Goal: Find specific page/section: Find specific page/section

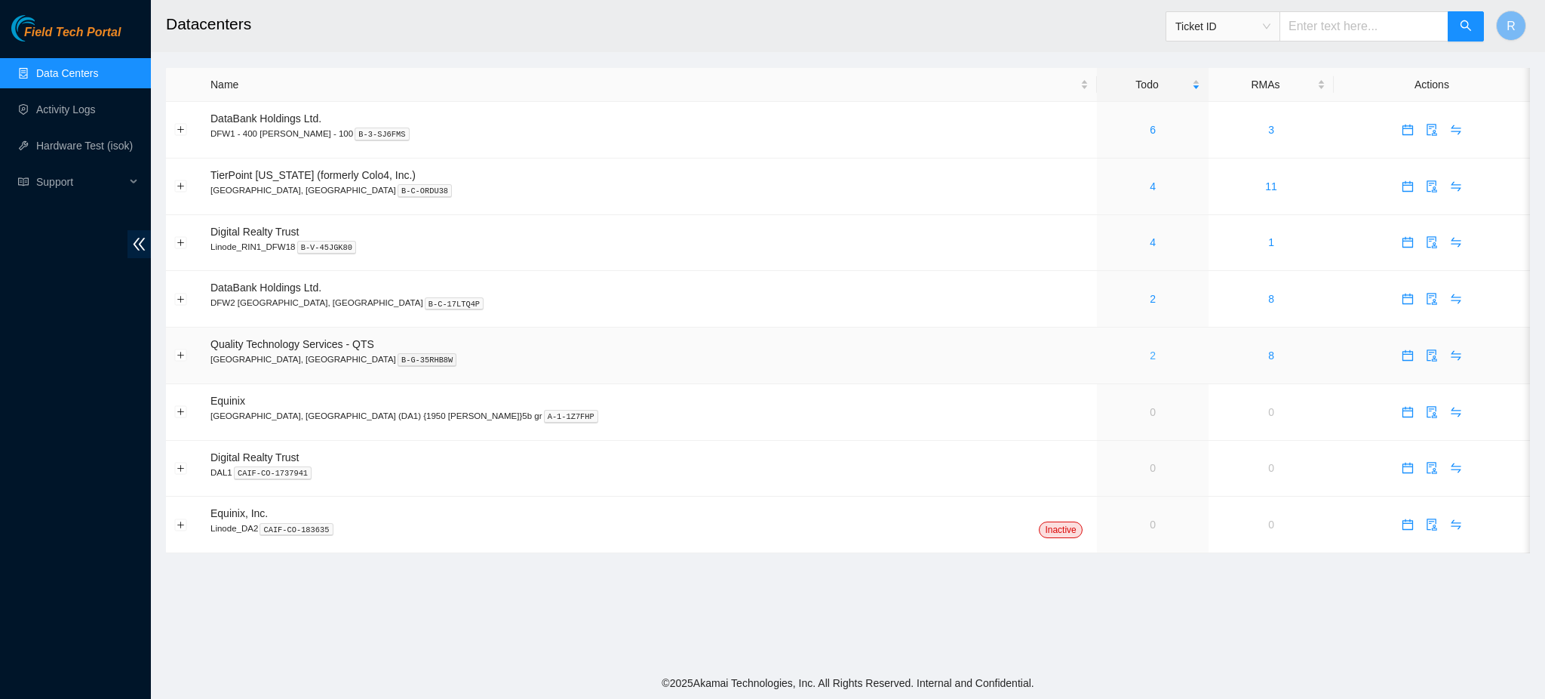
click at [1150, 355] on link "2" at bounding box center [1153, 355] width 6 height 12
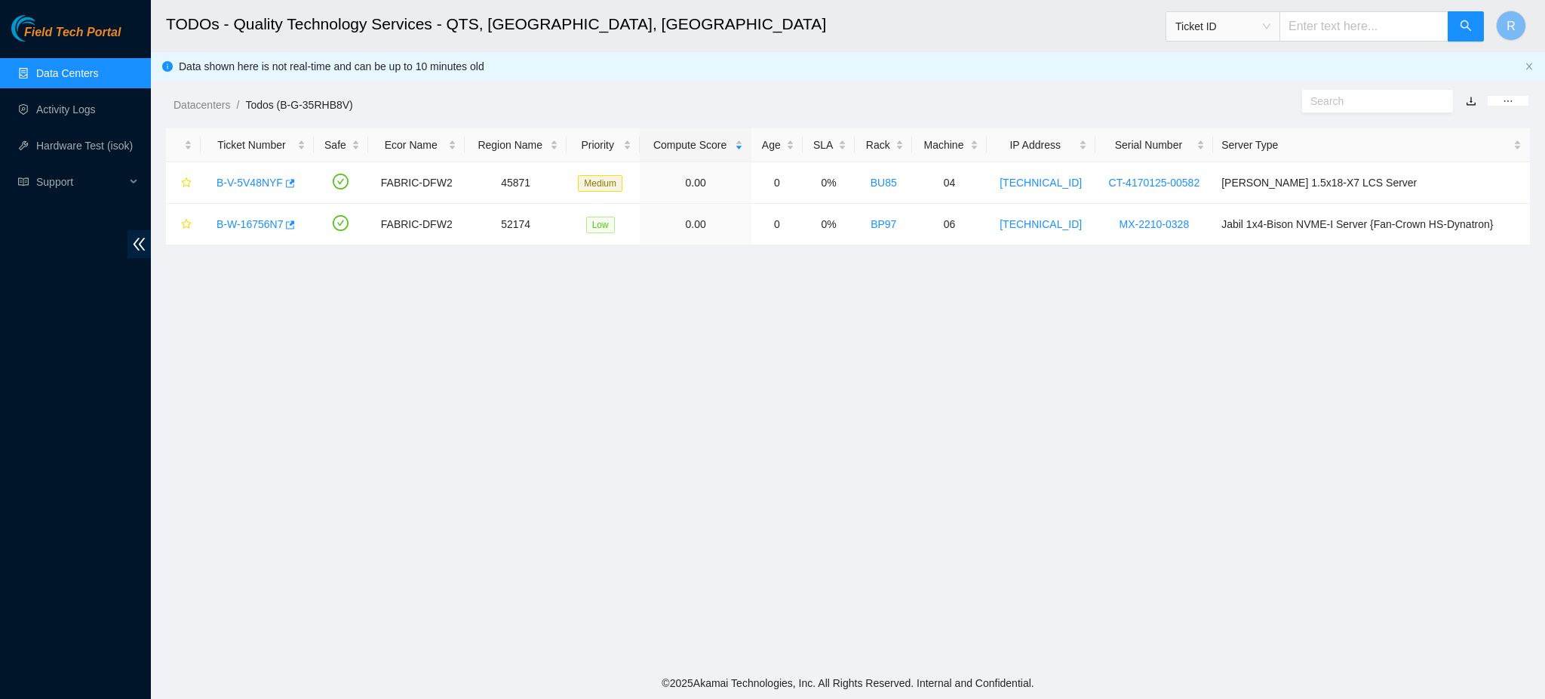
click at [71, 79] on link "Data Centers" at bounding box center [67, 73] width 62 height 12
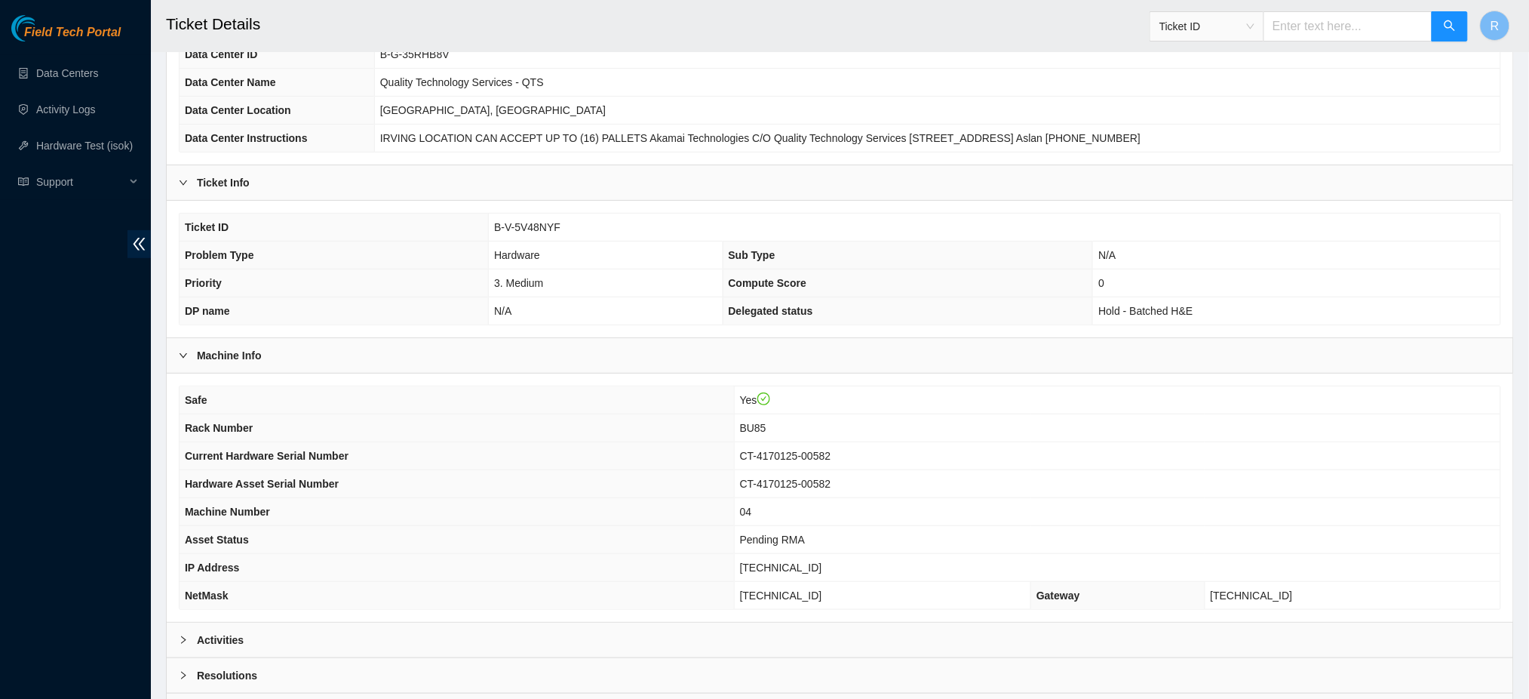
scroll to position [243, 0]
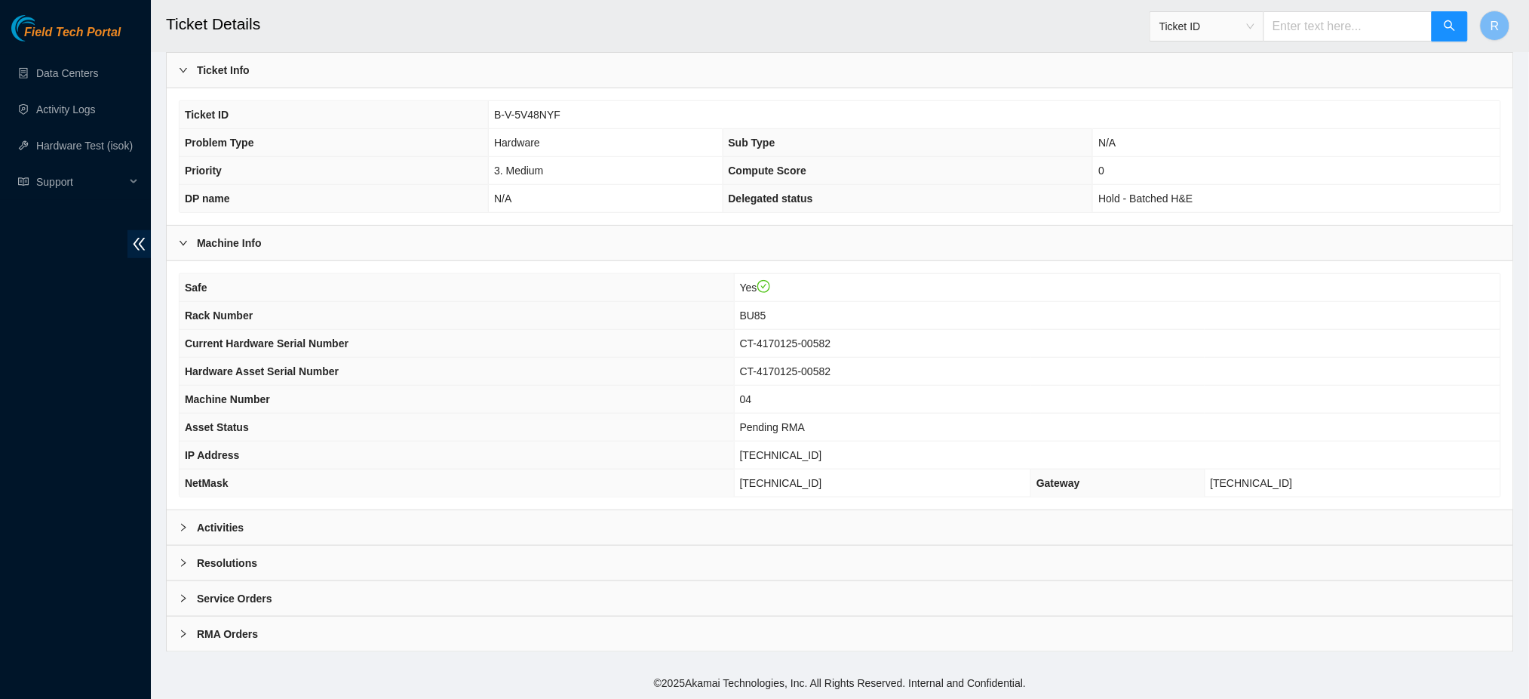
drag, startPoint x: 529, startPoint y: 519, endPoint x: 718, endPoint y: 462, distance: 197.9
click at [530, 519] on div "Activities" at bounding box center [840, 527] width 1347 height 35
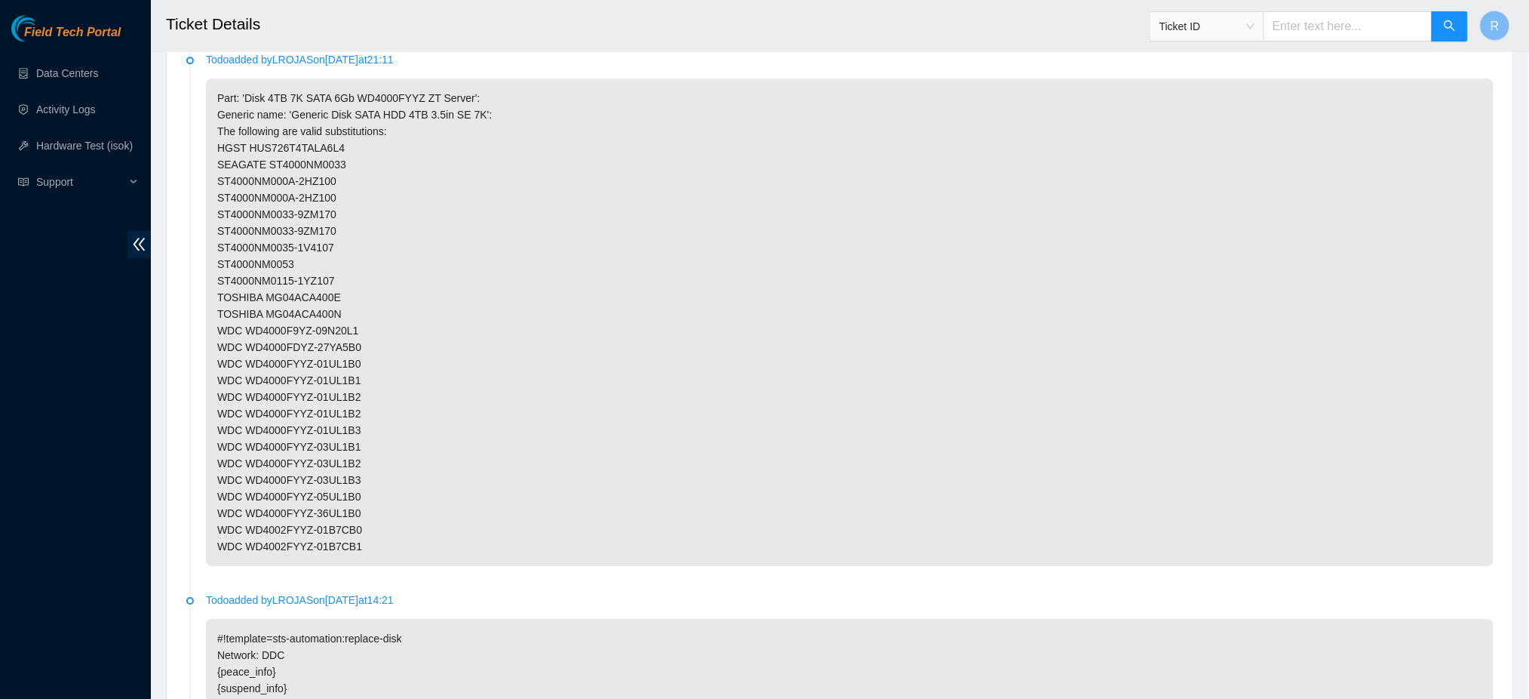
scroll to position [1450, 0]
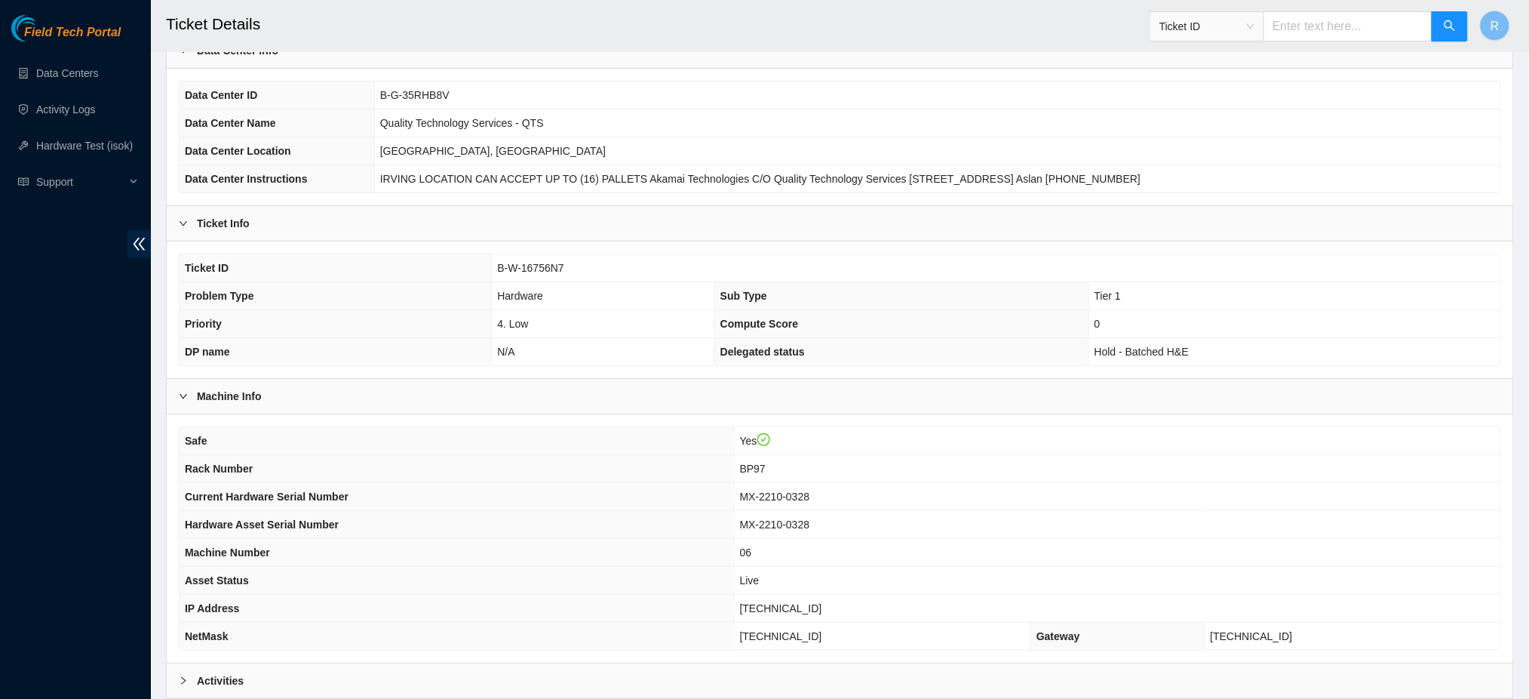
scroll to position [243, 0]
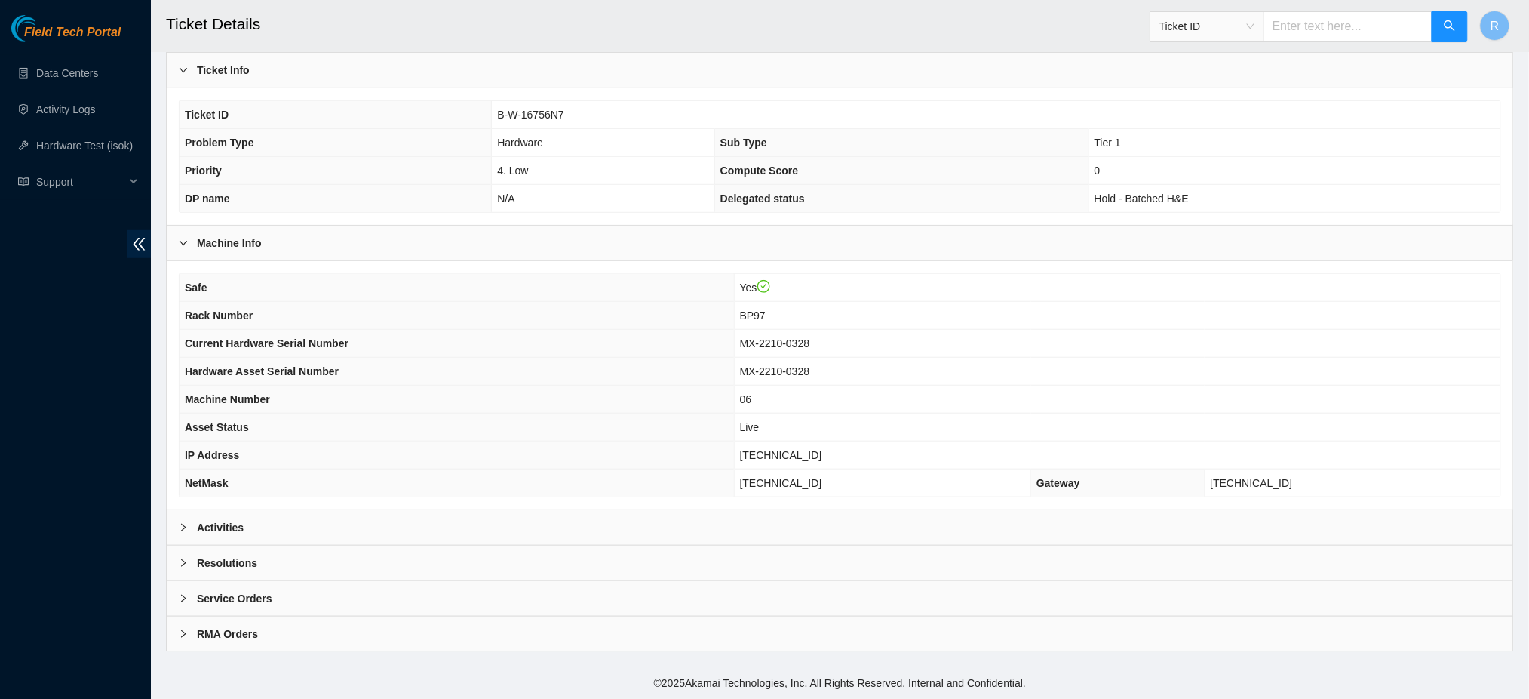
click at [334, 527] on div "Activities" at bounding box center [840, 527] width 1347 height 35
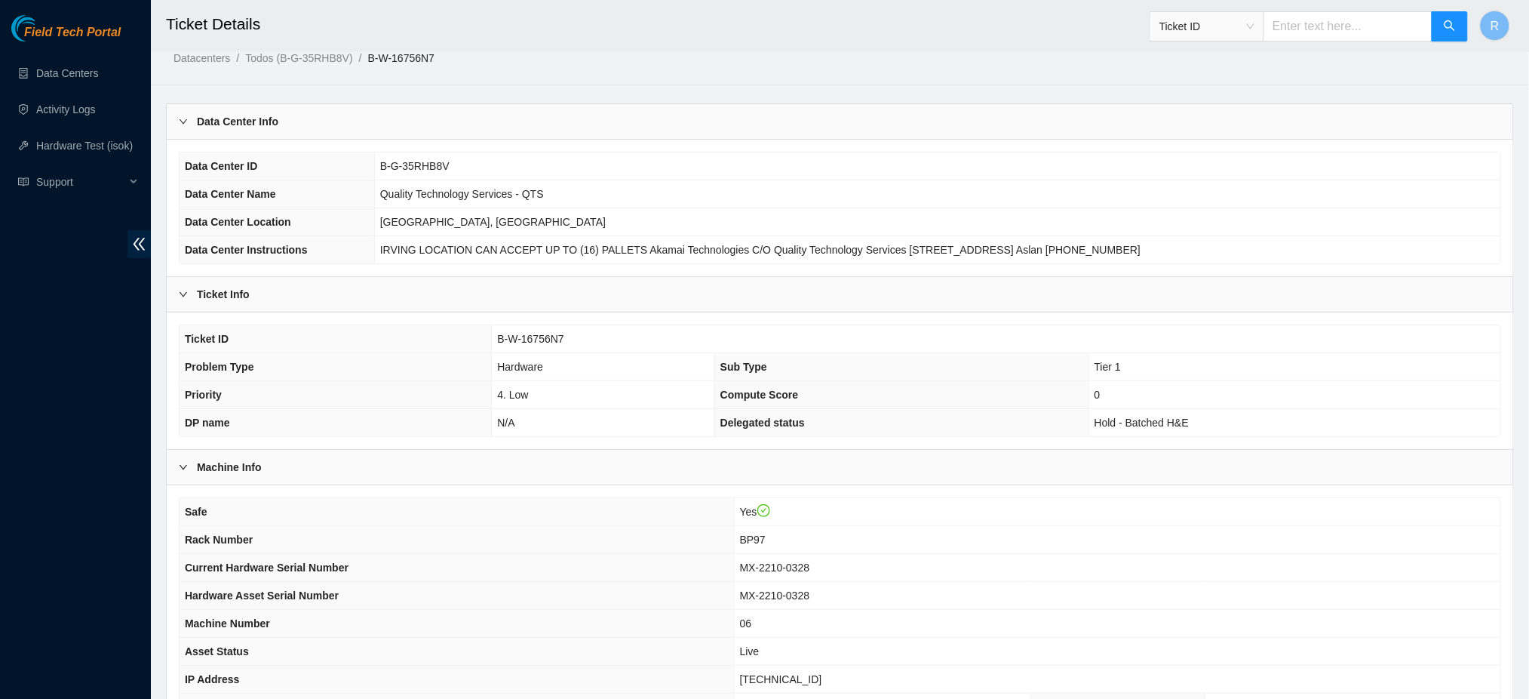
scroll to position [0, 0]
